Goal: Task Accomplishment & Management: Manage account settings

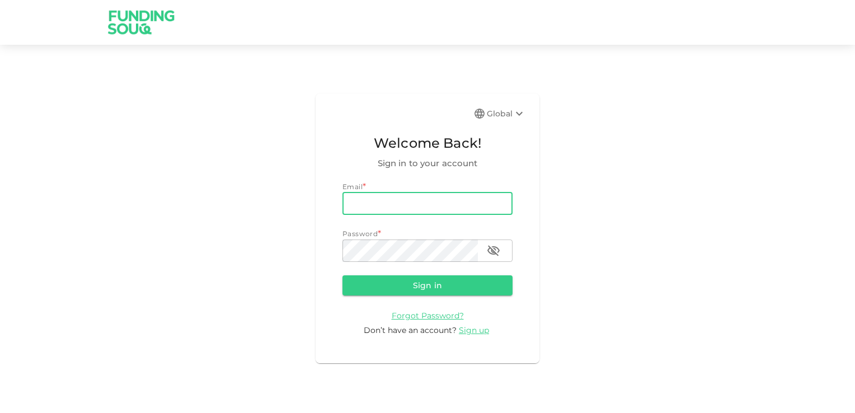
click at [359, 208] on input "email" at bounding box center [428, 204] width 170 height 22
type input "[EMAIL_ADDRESS][DOMAIN_NAME]"
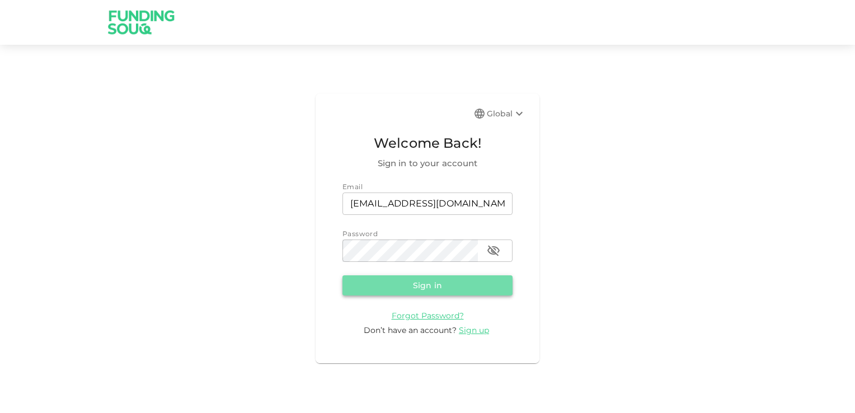
click at [405, 288] on button "Sign in" at bounding box center [428, 285] width 170 height 20
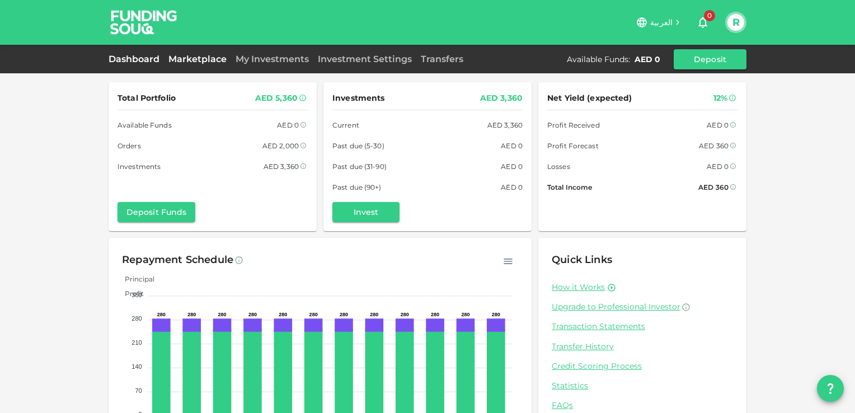
drag, startPoint x: 187, startPoint y: 57, endPoint x: 228, endPoint y: 57, distance: 40.9
click at [187, 57] on link "Marketplace" at bounding box center [197, 59] width 67 height 11
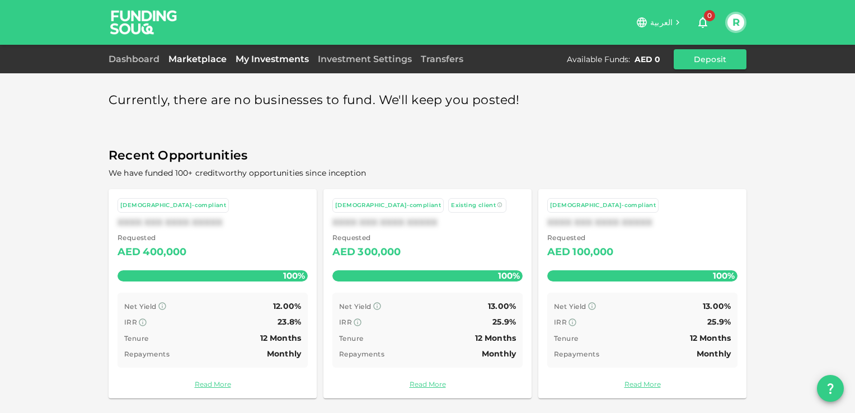
click at [278, 59] on link "My Investments" at bounding box center [272, 59] width 82 height 11
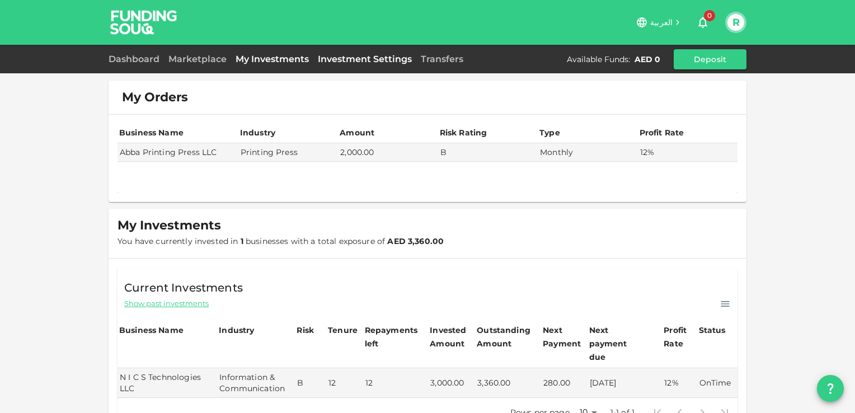
click at [353, 62] on link "Investment Settings" at bounding box center [364, 59] width 103 height 11
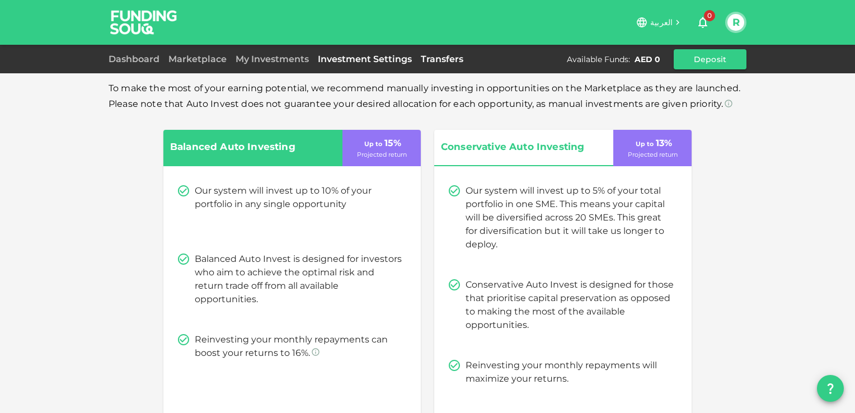
click at [446, 58] on link "Transfers" at bounding box center [441, 59] width 51 height 11
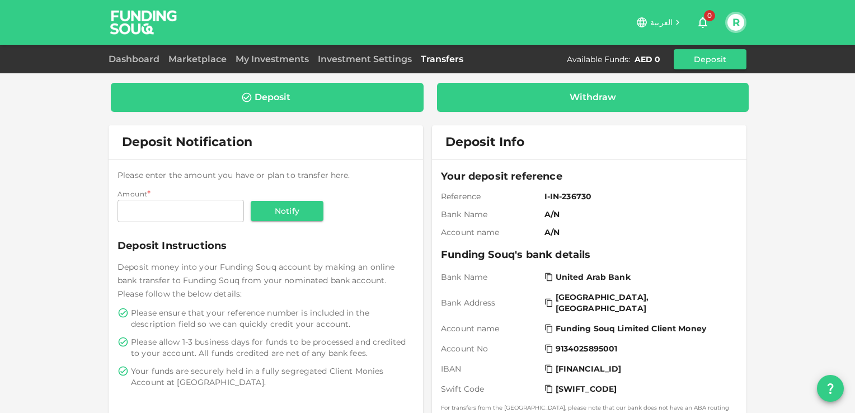
click at [576, 96] on div "Withdraw" at bounding box center [593, 97] width 46 height 11
